Goal: Find specific page/section: Find specific page/section

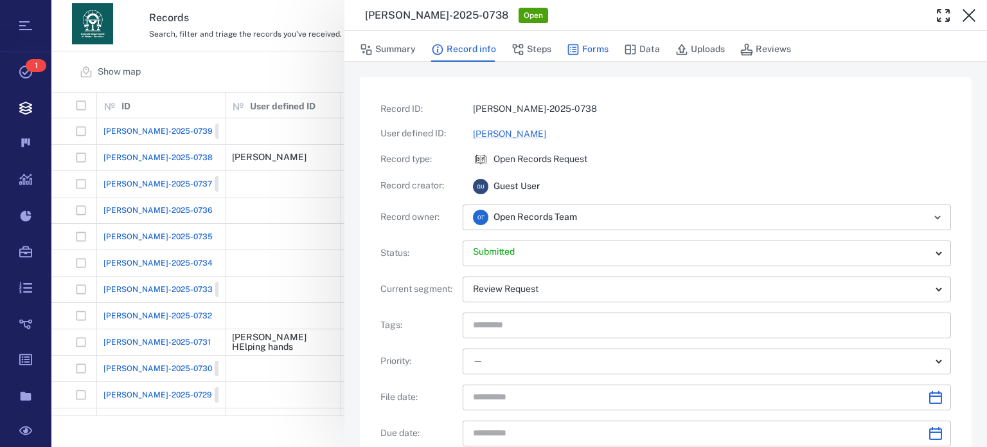
click at [585, 53] on button "Forms" at bounding box center [588, 49] width 42 height 24
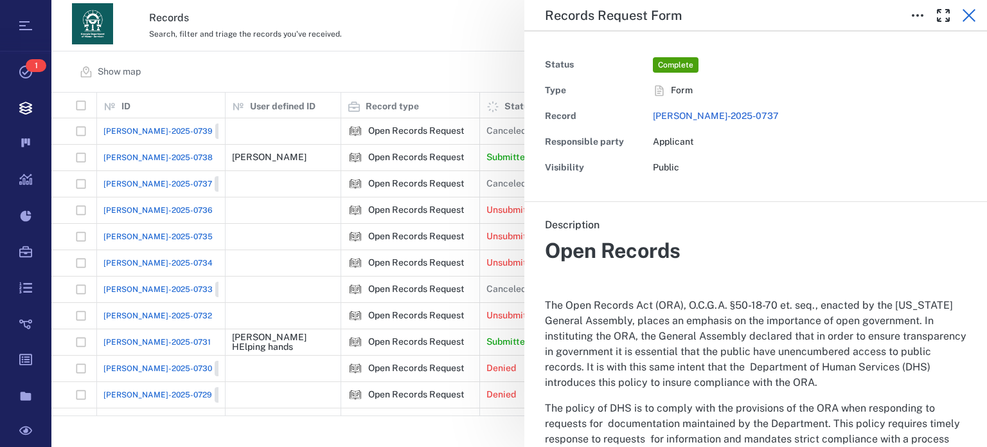
click at [970, 14] on icon "button" at bounding box center [969, 15] width 13 height 13
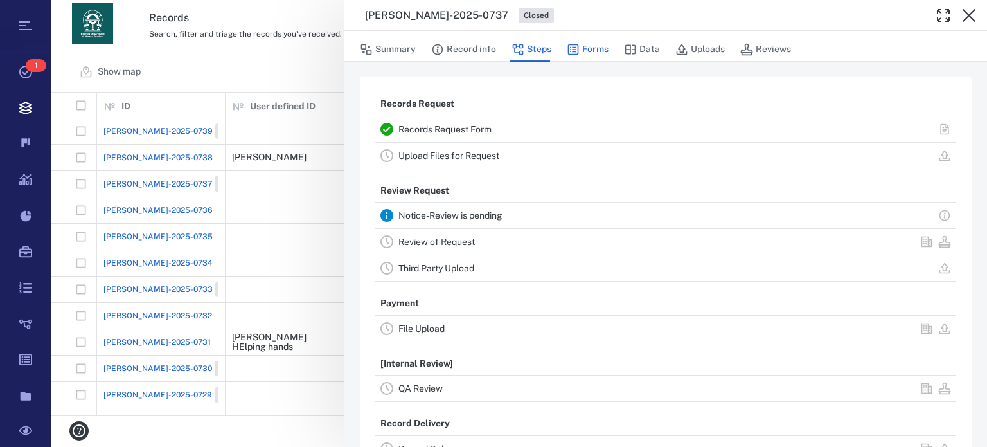
click at [597, 55] on button "Forms" at bounding box center [588, 49] width 42 height 24
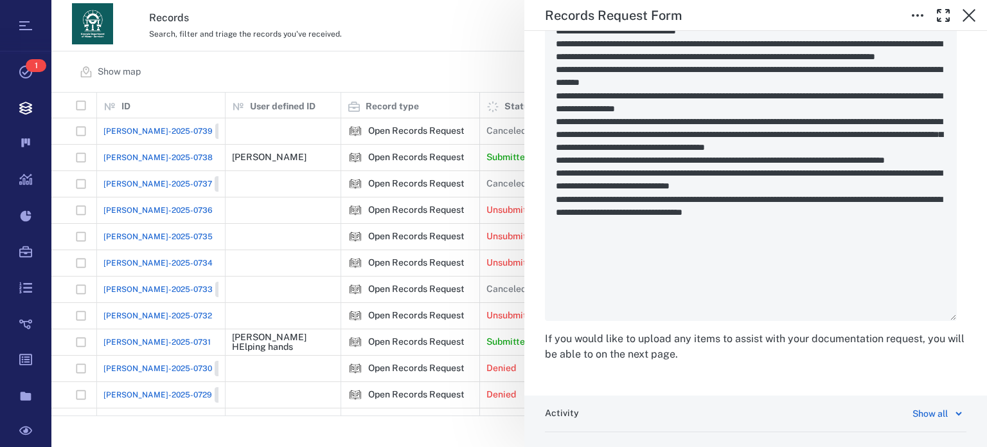
scroll to position [2344, 0]
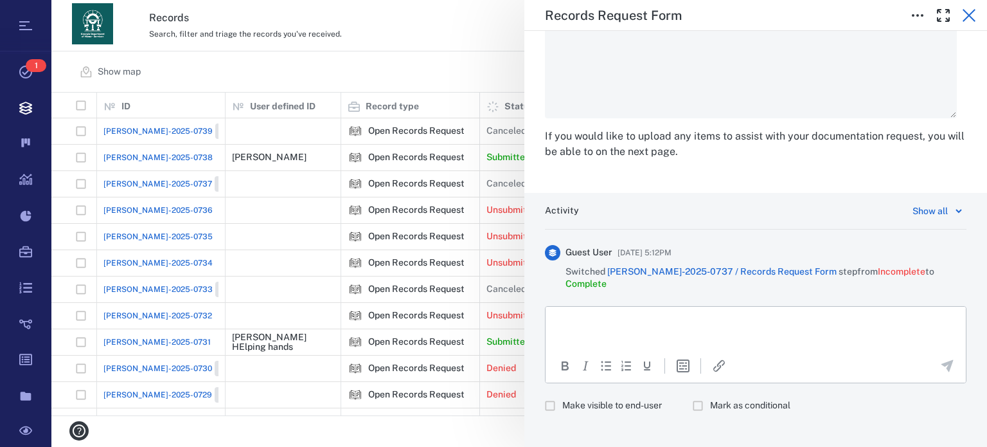
click at [966, 15] on icon "button" at bounding box center [968, 15] width 15 height 15
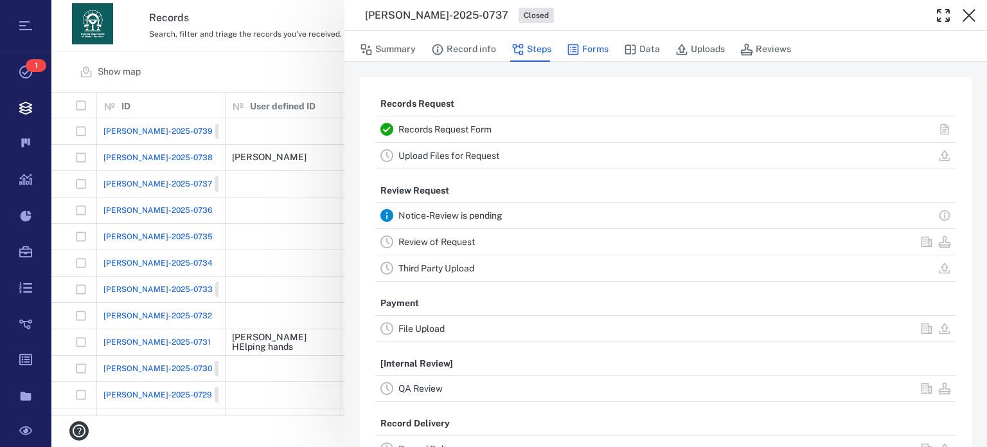
click at [593, 48] on button "Forms" at bounding box center [588, 49] width 42 height 24
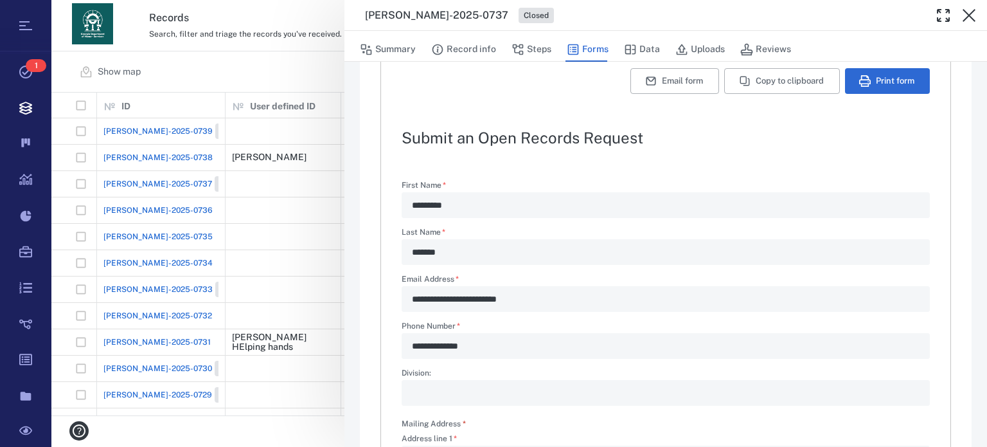
scroll to position [33, 0]
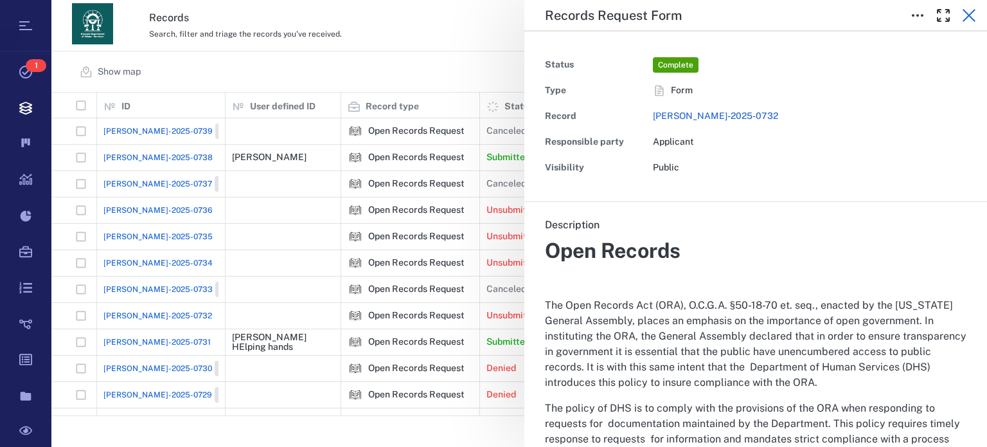
click at [968, 20] on icon "button" at bounding box center [968, 15] width 15 height 15
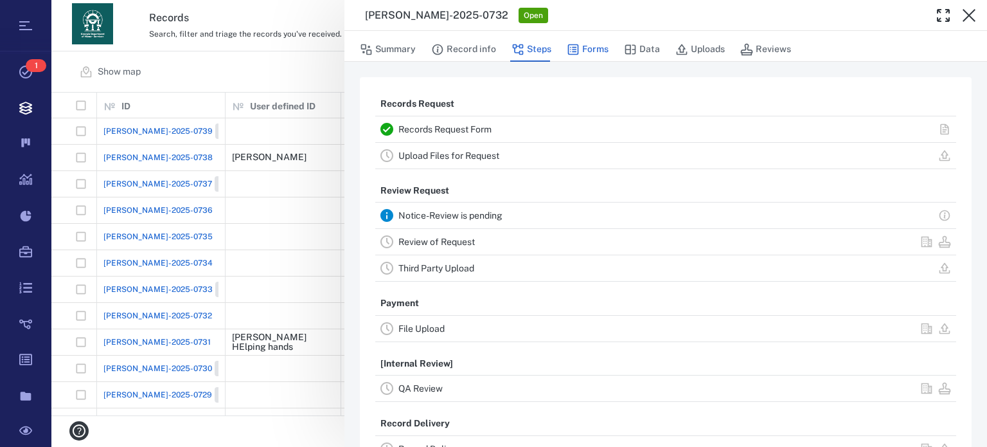
click at [607, 49] on button "Forms" at bounding box center [588, 49] width 42 height 24
